Goal: Transaction & Acquisition: Book appointment/travel/reservation

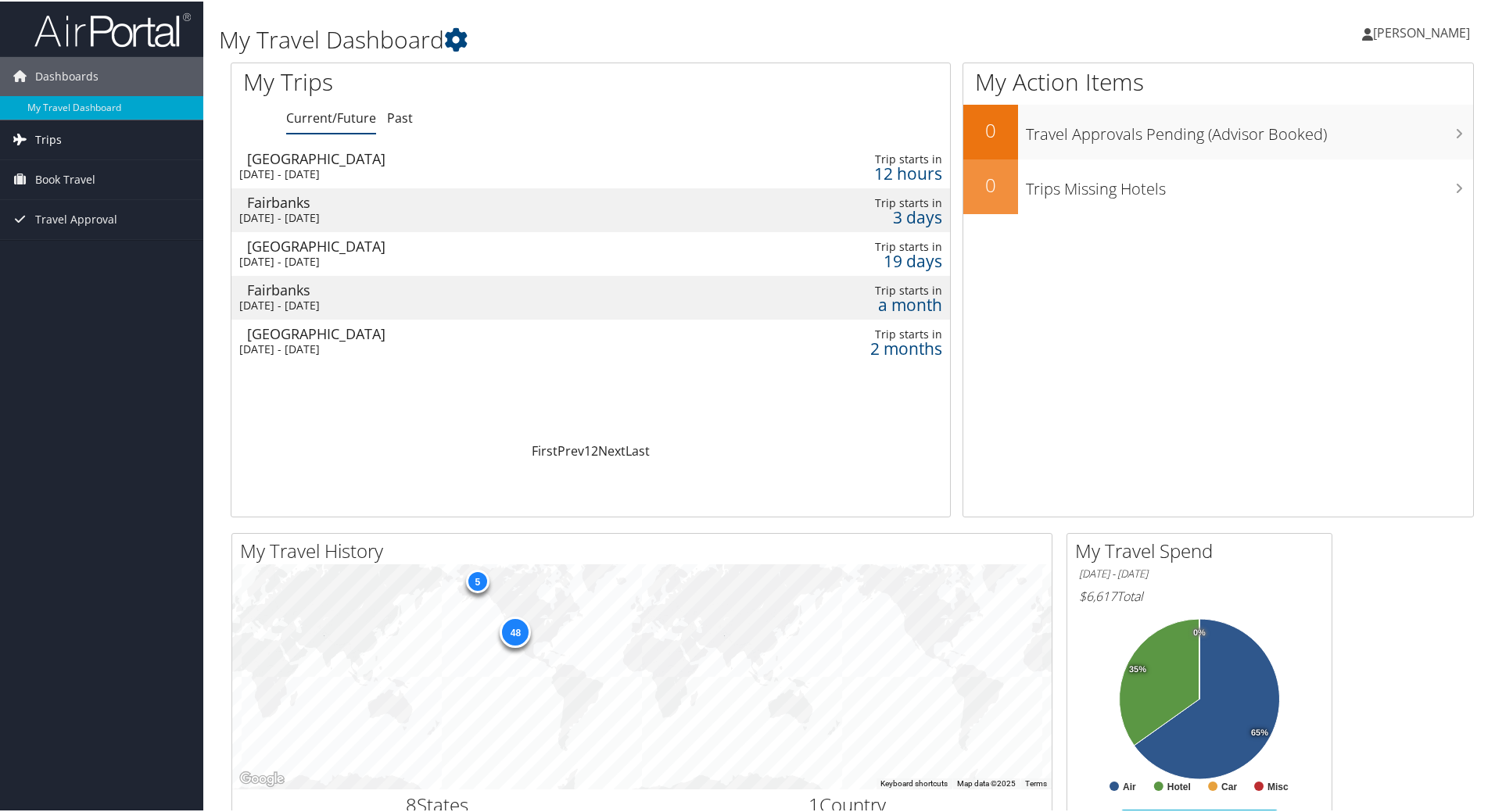
click at [45, 139] on span "Trips" at bounding box center [48, 138] width 26 height 39
click at [76, 246] on span "Book Travel" at bounding box center [66, 248] width 61 height 39
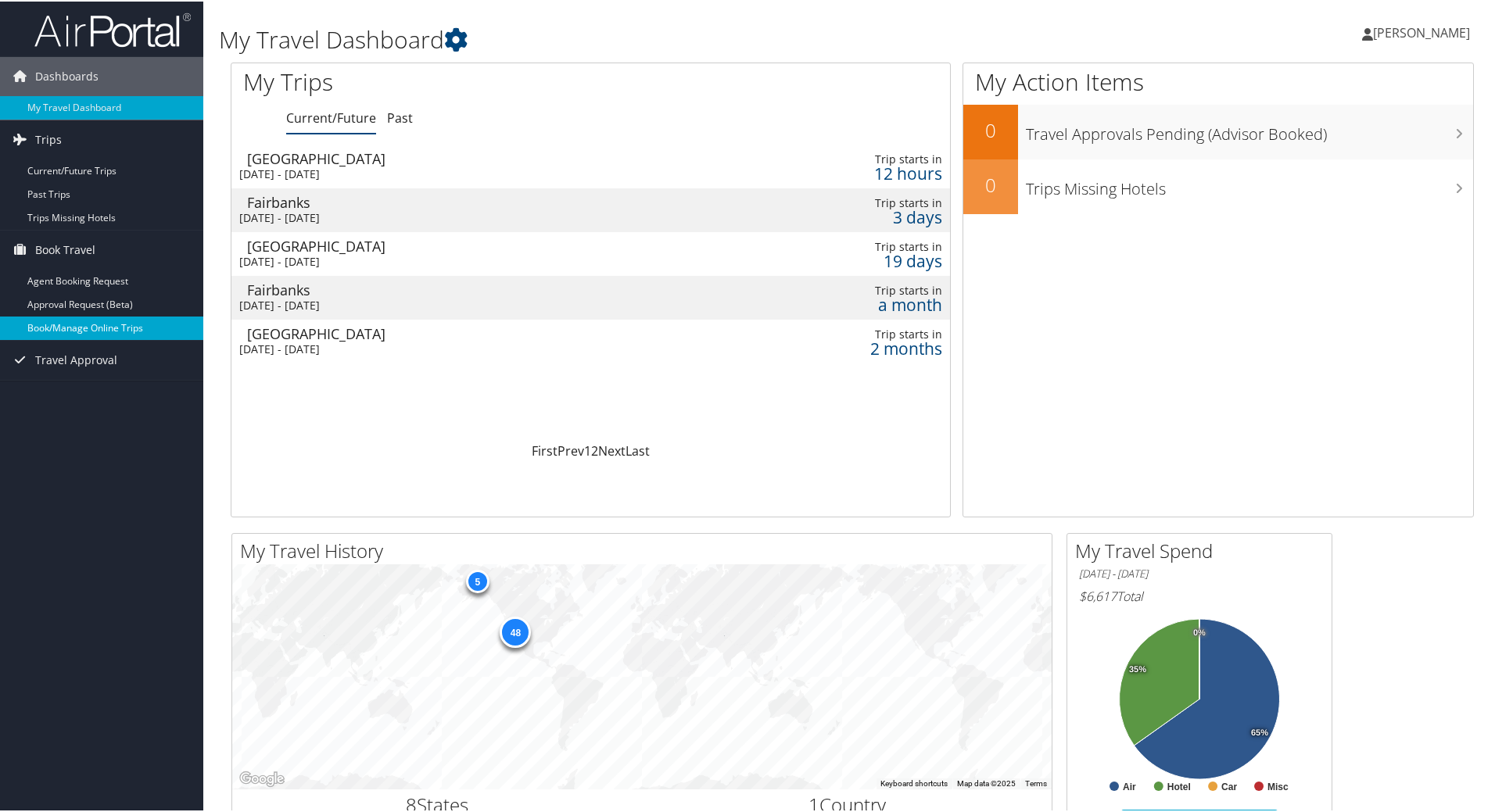
click at [91, 325] on link "Book/Manage Online Trips" at bounding box center [102, 327] width 204 height 23
